Goal: Transaction & Acquisition: Download file/media

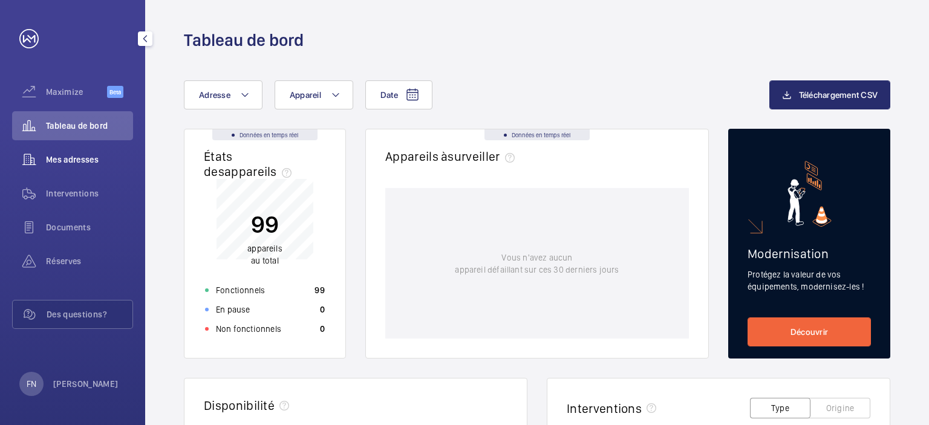
click at [80, 163] on span "Mes adresses" at bounding box center [89, 160] width 87 height 12
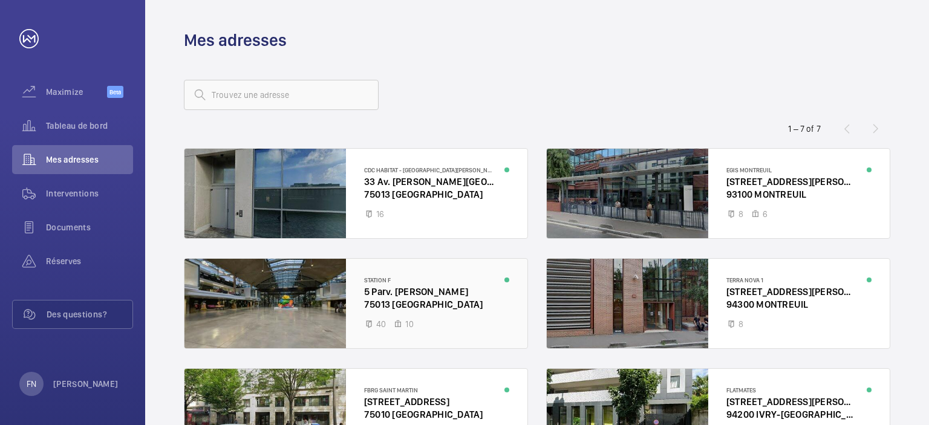
click at [457, 272] on div at bounding box center [356, 304] width 343 height 90
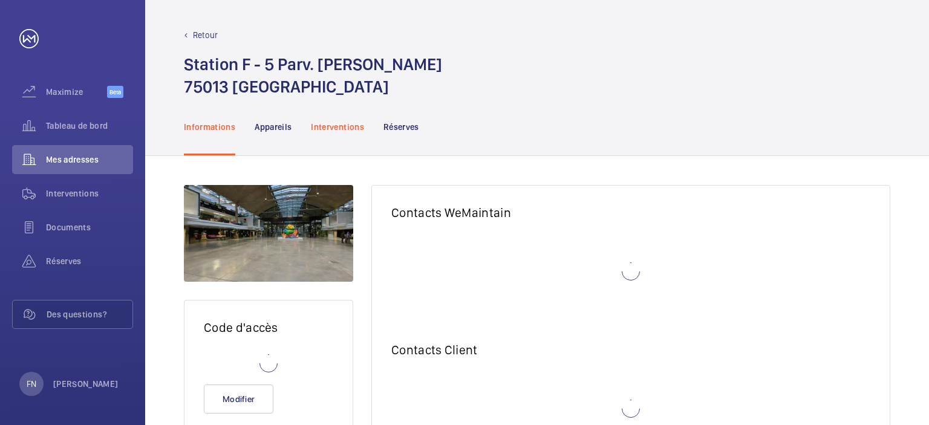
click at [343, 133] on div "Interventions" at bounding box center [337, 126] width 53 height 57
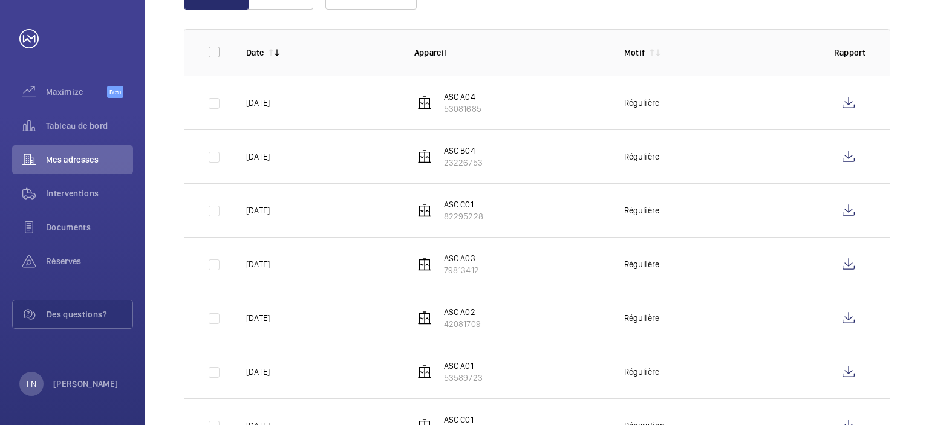
scroll to position [61, 0]
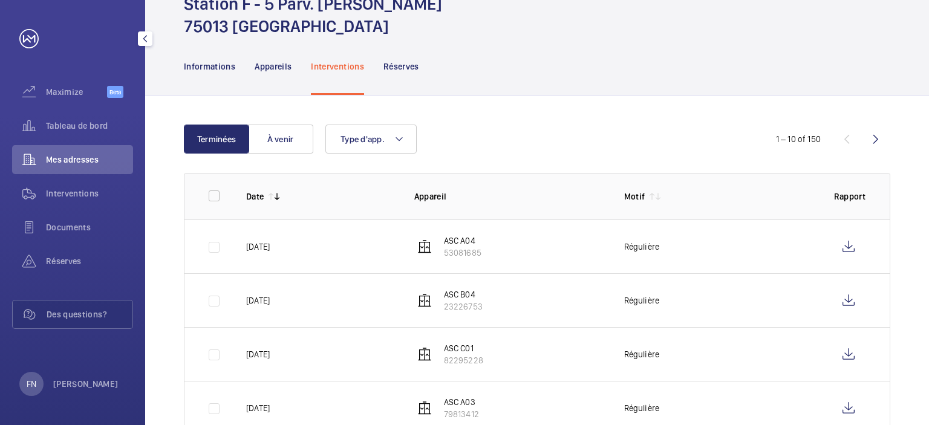
click at [76, 157] on span "Mes adresses" at bounding box center [89, 160] width 87 height 12
click at [194, 61] on p "Informations" at bounding box center [209, 67] width 51 height 12
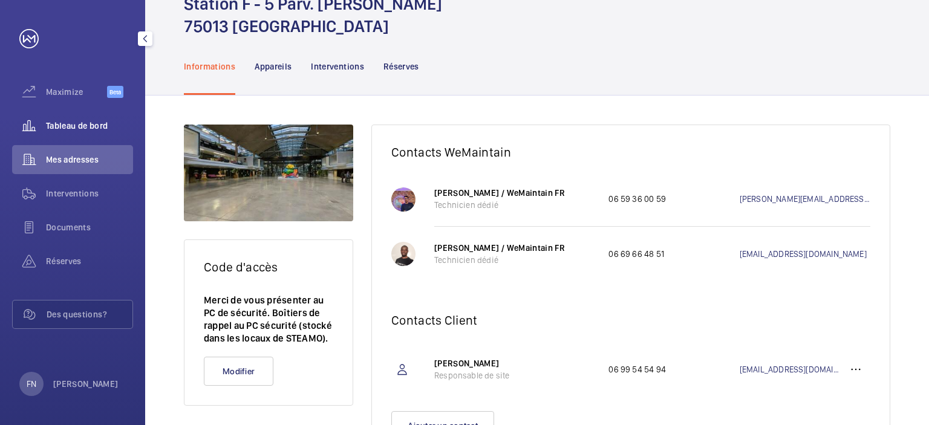
click at [91, 132] on div "Tableau de bord" at bounding box center [72, 125] width 121 height 29
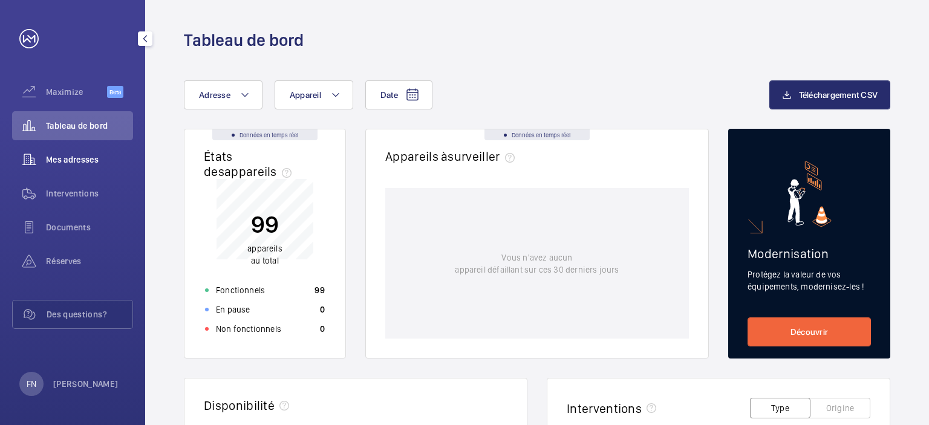
click at [79, 152] on div "Mes adresses" at bounding box center [72, 159] width 121 height 29
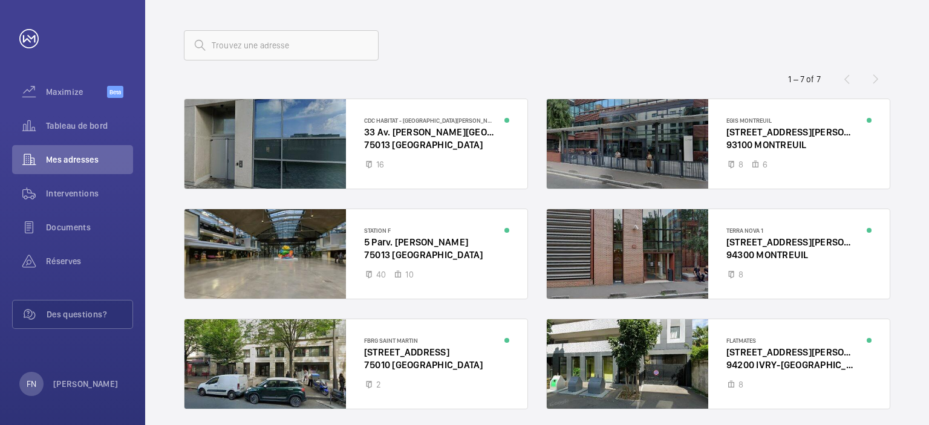
scroll to position [182, 0]
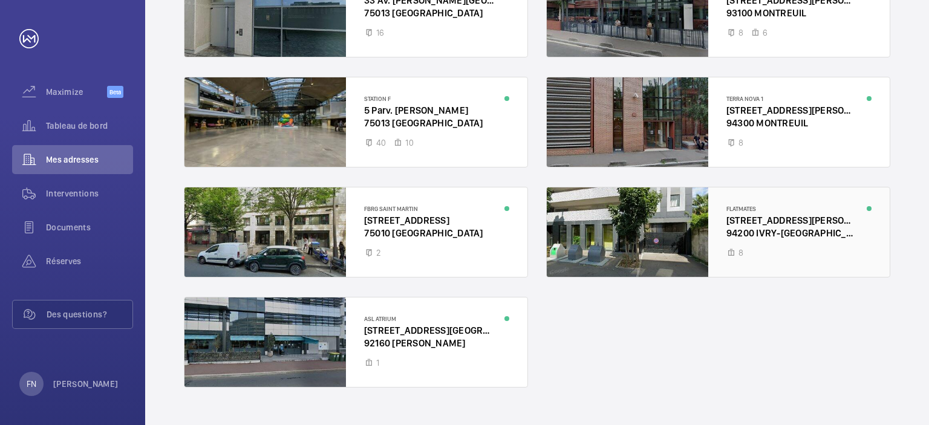
click at [757, 249] on div at bounding box center [718, 233] width 343 height 90
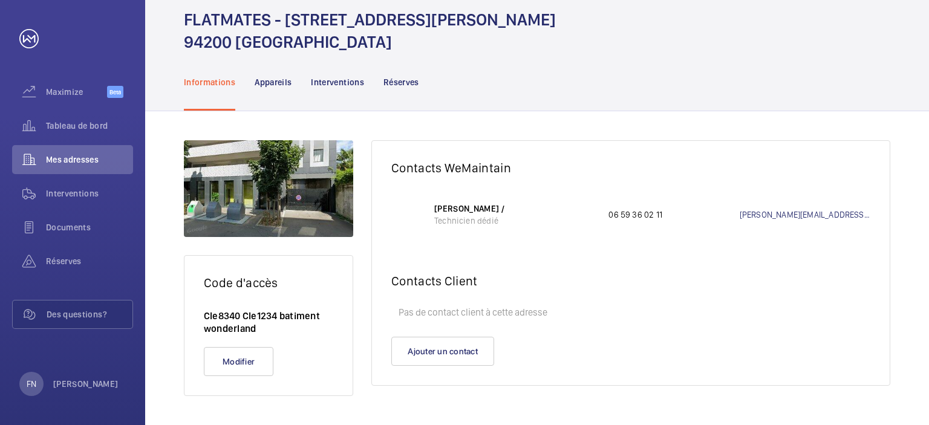
scroll to position [44, 0]
click at [352, 77] on p "Interventions" at bounding box center [337, 83] width 53 height 12
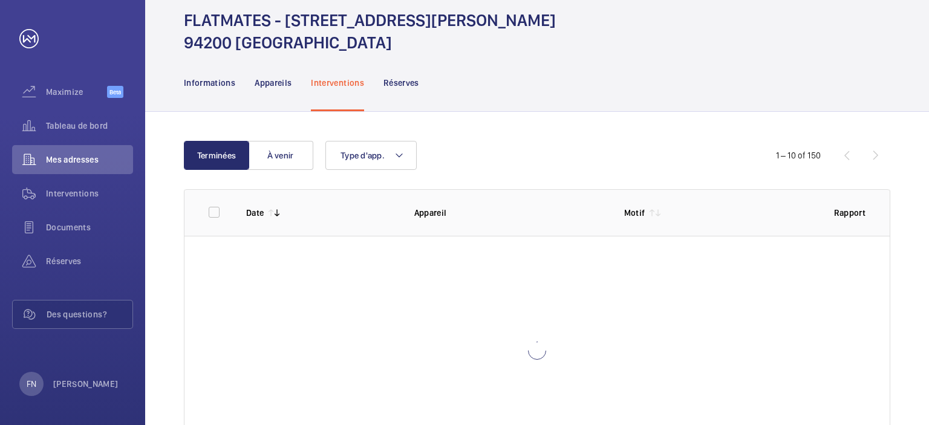
scroll to position [113, 0]
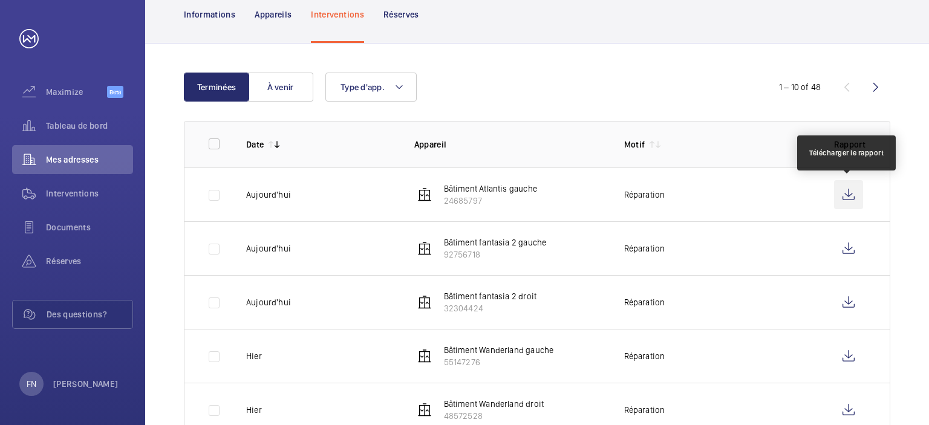
click at [846, 189] on wm-front-icon-button at bounding box center [848, 194] width 29 height 29
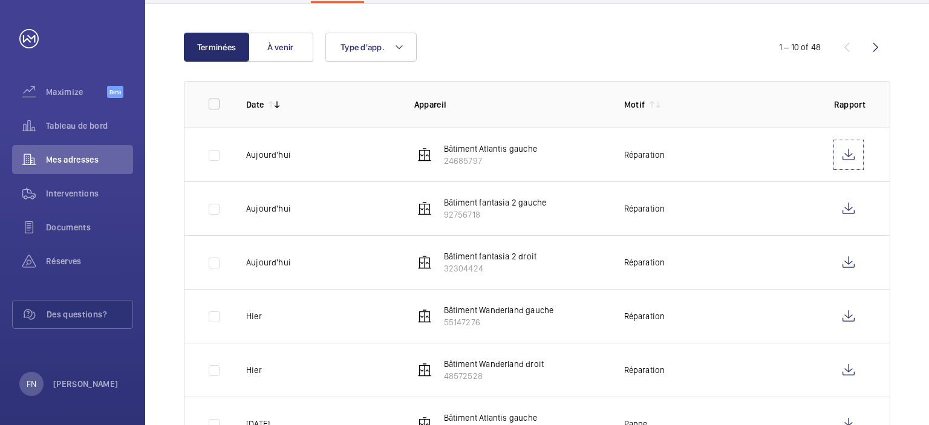
scroll to position [173, 0]
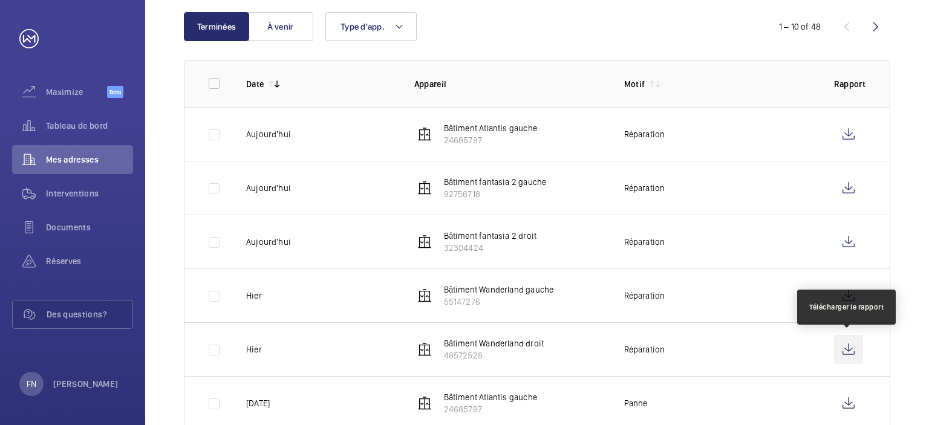
click at [847, 349] on wm-front-icon-button at bounding box center [848, 349] width 29 height 29
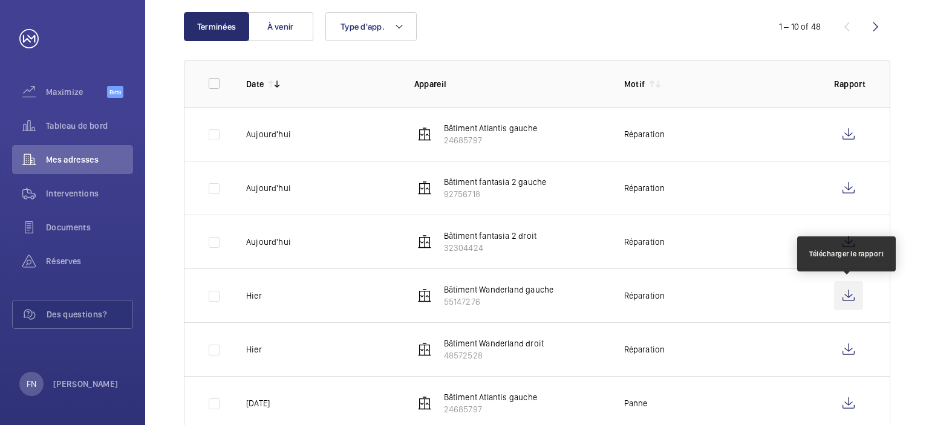
click at [850, 297] on wm-front-icon-button at bounding box center [848, 295] width 29 height 29
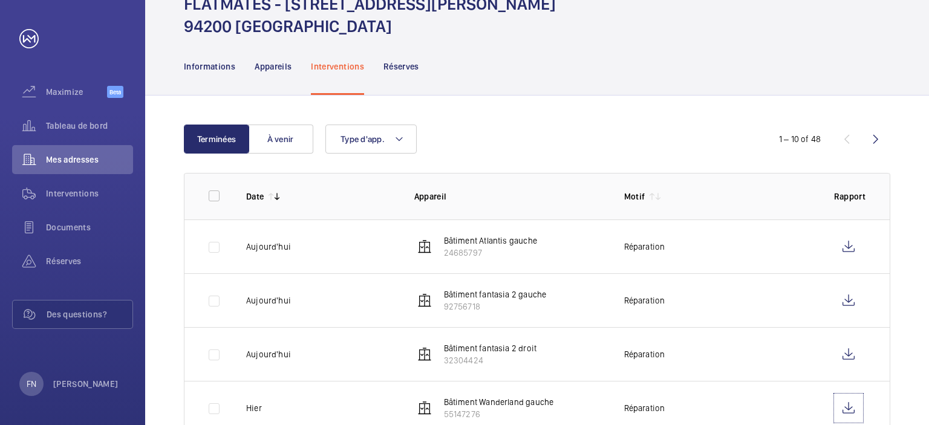
scroll to position [121, 0]
